Goal: Task Accomplishment & Management: Manage account settings

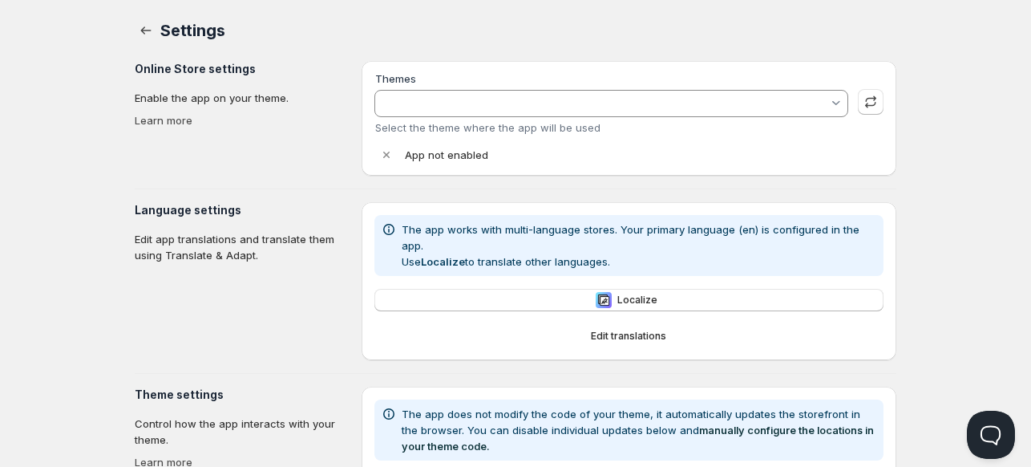
type input "Updated copy of Be Yours -- WPD_BDR"
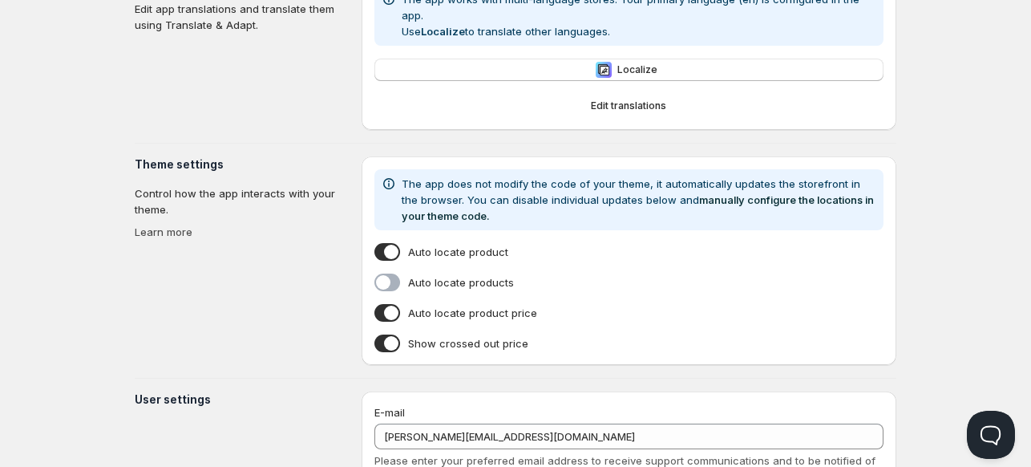
scroll to position [440, 0]
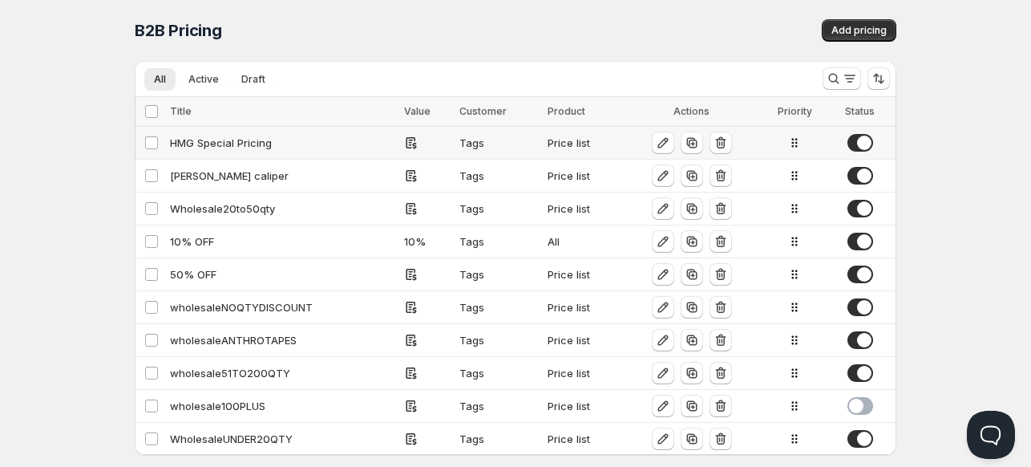
click at [217, 140] on div "HMG Special Pricing" at bounding box center [282, 143] width 225 height 16
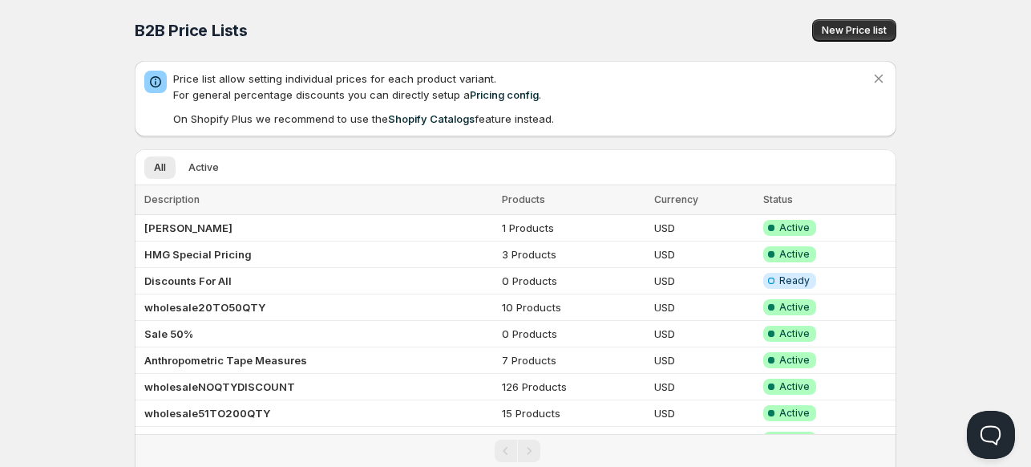
scroll to position [57, 0]
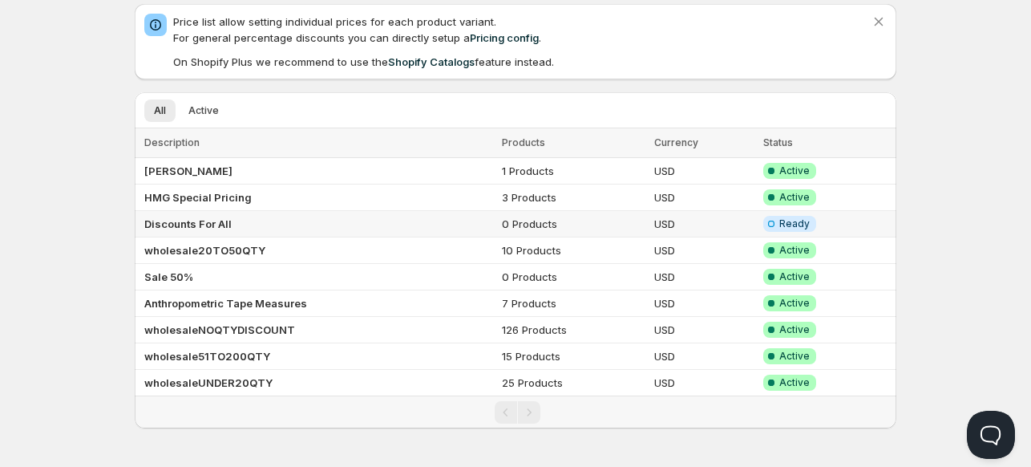
click at [162, 218] on b "Discounts For All" at bounding box center [187, 223] width 87 height 13
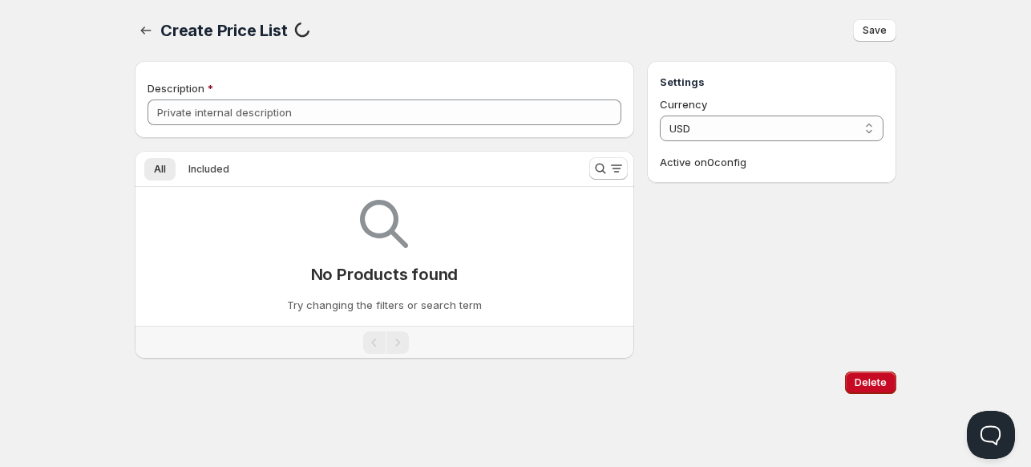
type input "Discounts For All"
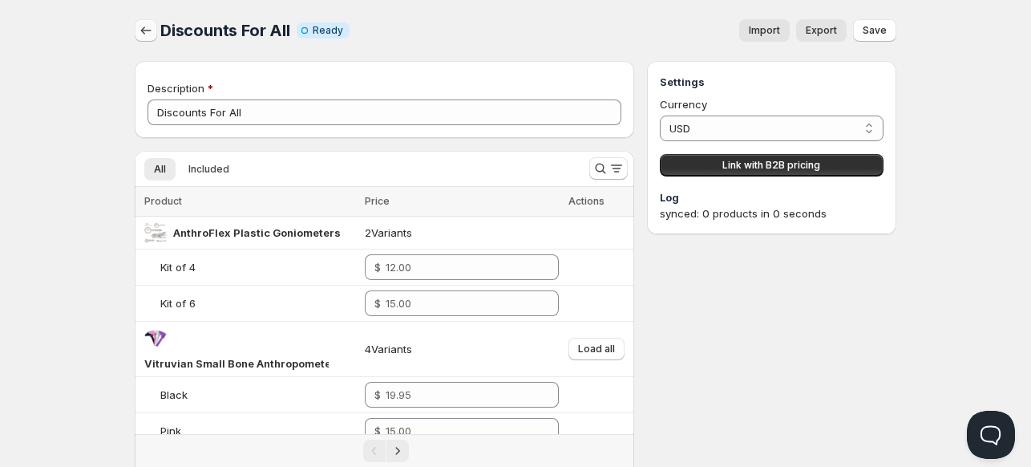
click at [148, 25] on icon "button" at bounding box center [146, 30] width 16 height 16
